Goal: Navigation & Orientation: Find specific page/section

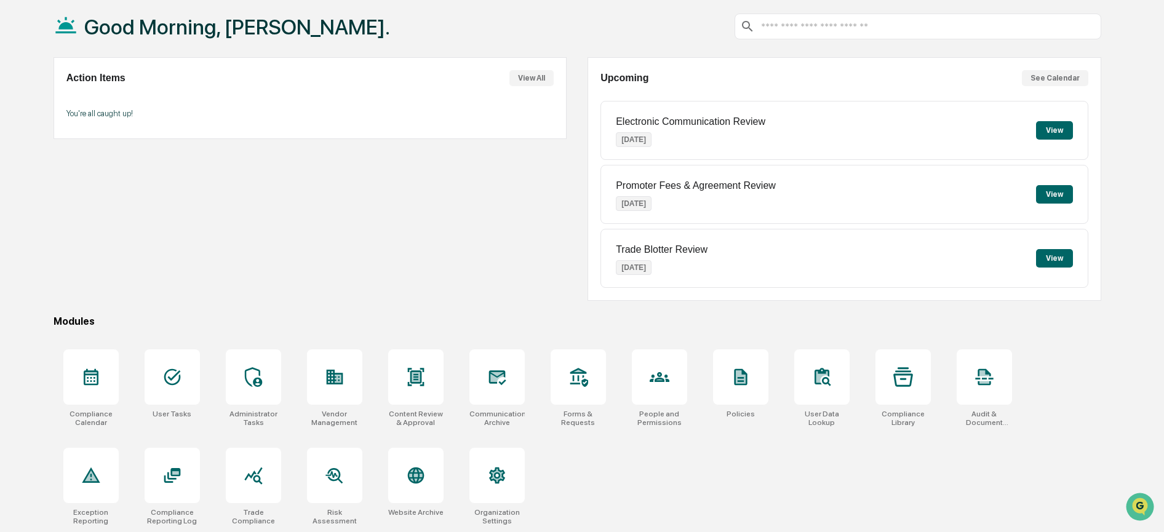
scroll to position [76, 0]
click at [92, 367] on icon at bounding box center [91, 377] width 20 height 20
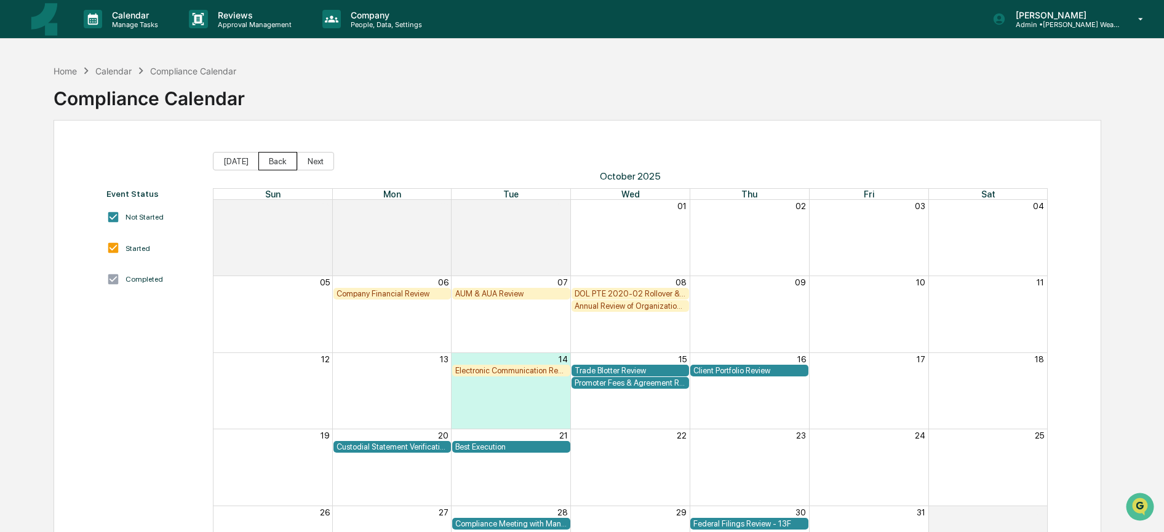
click at [266, 154] on button "Back" at bounding box center [277, 161] width 39 height 18
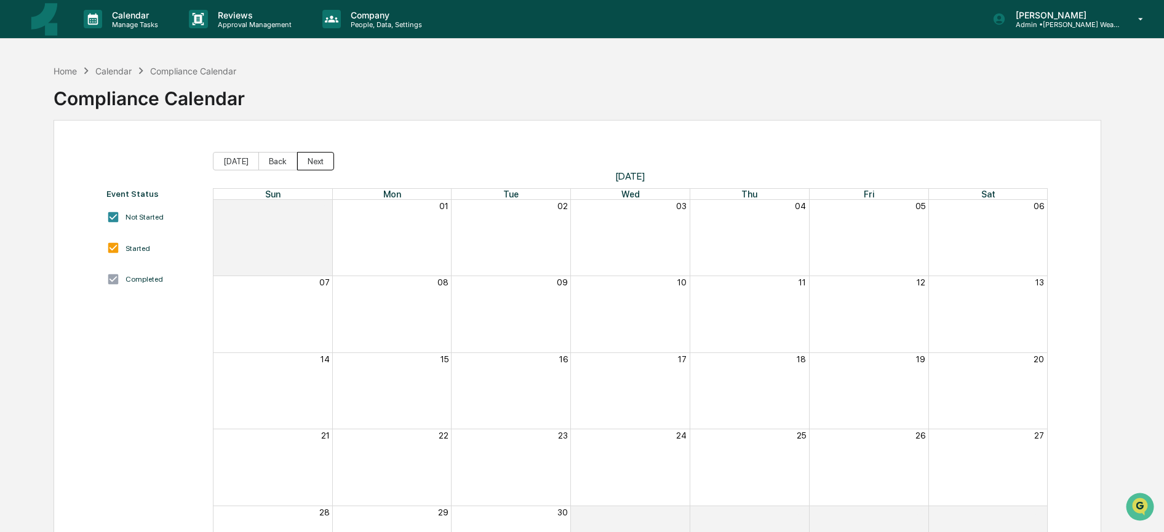
click at [303, 161] on button "Next" at bounding box center [315, 161] width 37 height 18
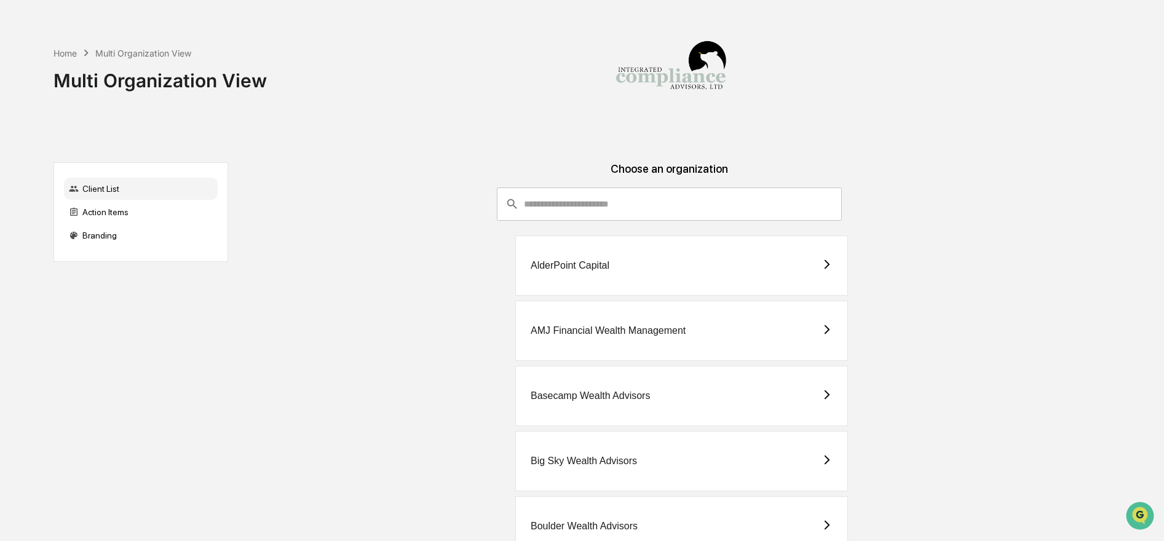
click at [589, 208] on input "consultant-dashboard__filter-organizations-search-bar" at bounding box center [683, 204] width 318 height 33
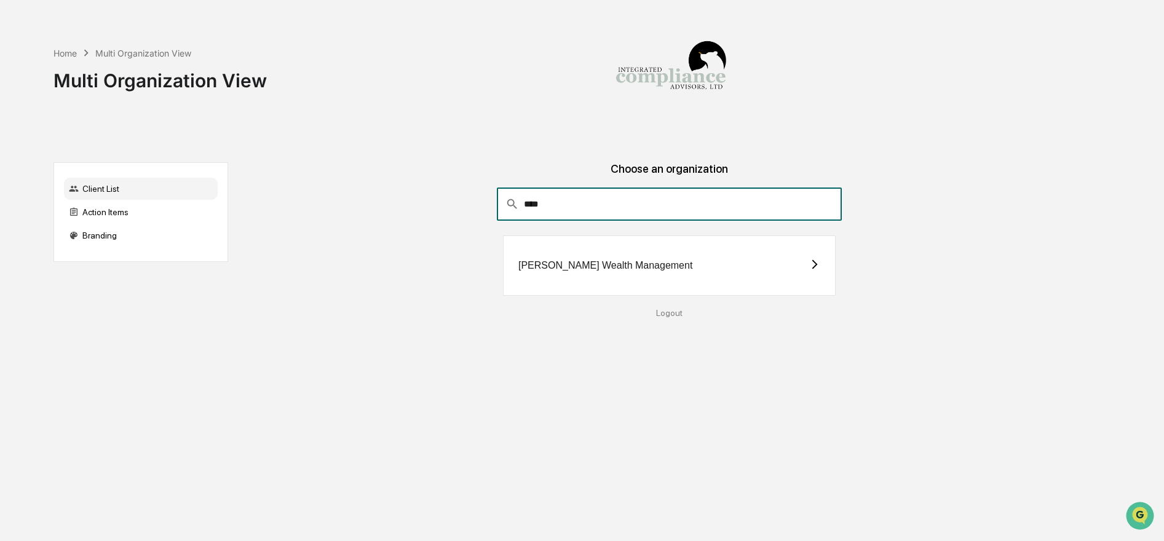
type input "****"
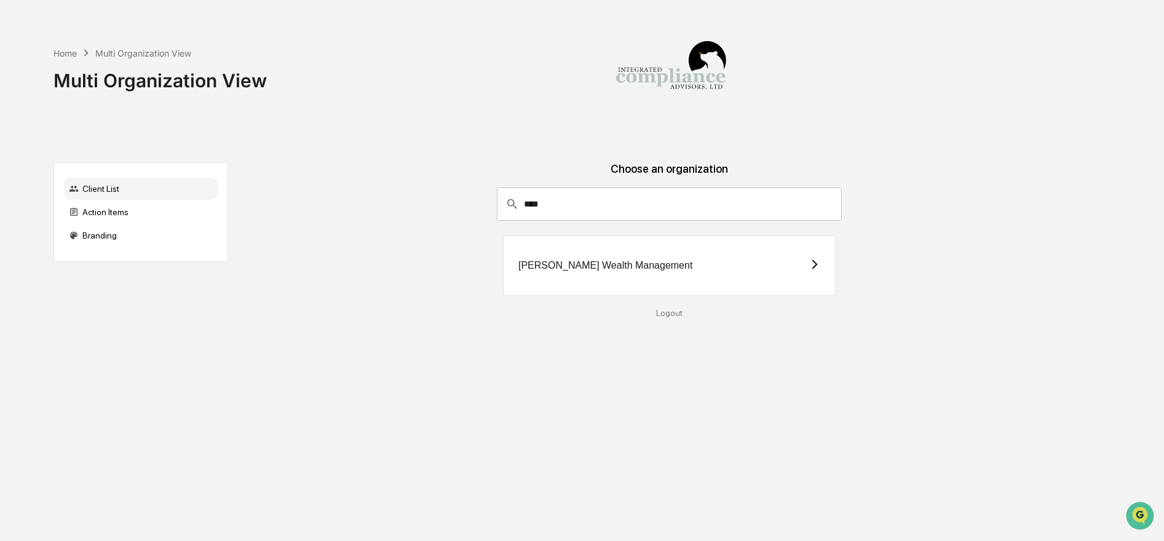
click at [607, 265] on div "[PERSON_NAME] Wealth Management" at bounding box center [605, 265] width 174 height 11
